Goal: Complete application form: Complete application form

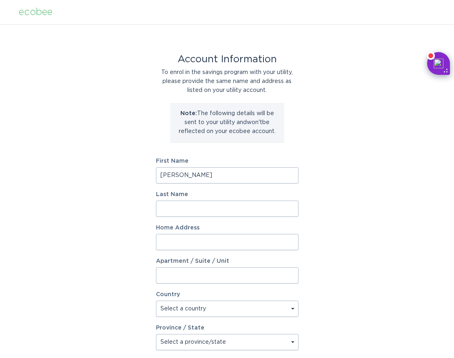
type input "[PERSON_NAME]"
type input "Ren"
type input "[STREET_ADDRESS]"
select select "US"
select select "NY"
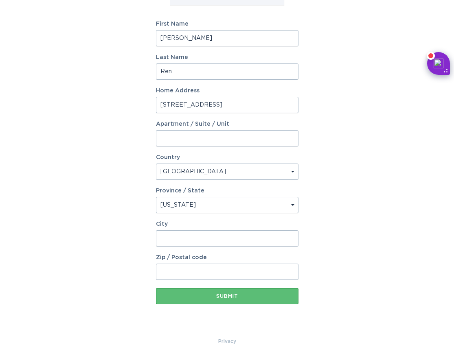
scroll to position [137, 0]
type input "[US_STATE]"
type input "10014"
click at [183, 105] on input "[STREET_ADDRESS]" at bounding box center [227, 105] width 142 height 16
type input "[STREET_ADDRESS]"
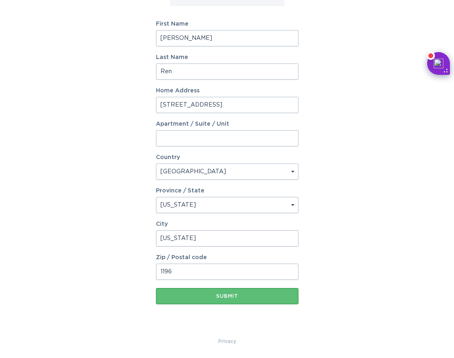
type input "11968"
